Goal: Task Accomplishment & Management: Check status

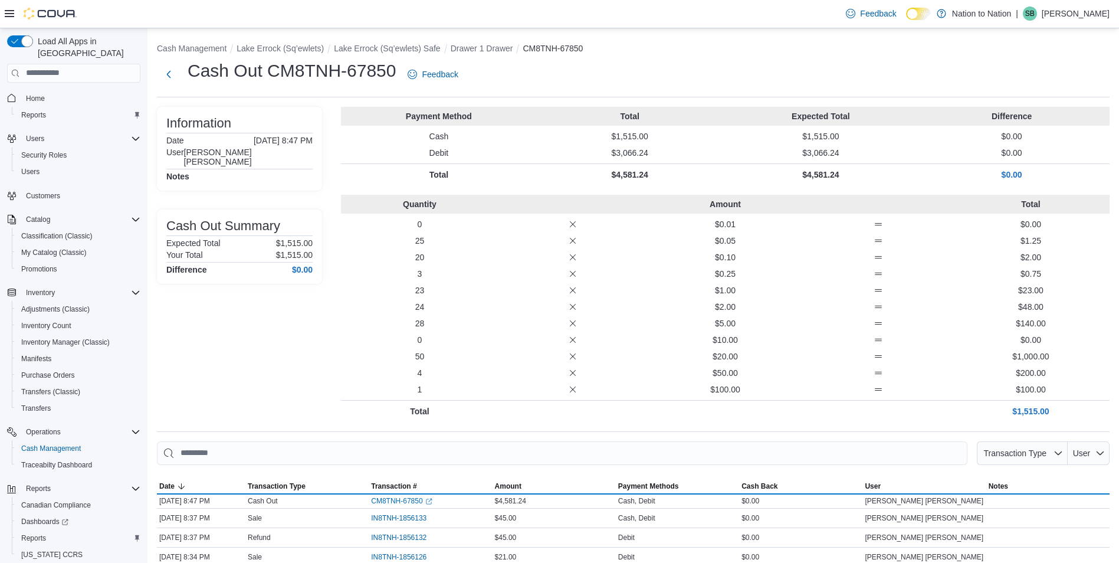
scroll to position [59, 0]
